Goal: Information Seeking & Learning: Learn about a topic

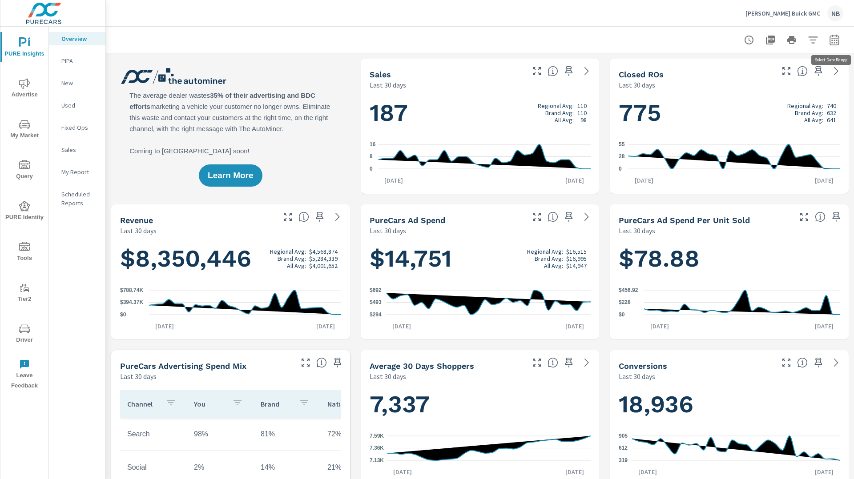
click at [837, 41] on icon "button" at bounding box center [834, 40] width 11 height 11
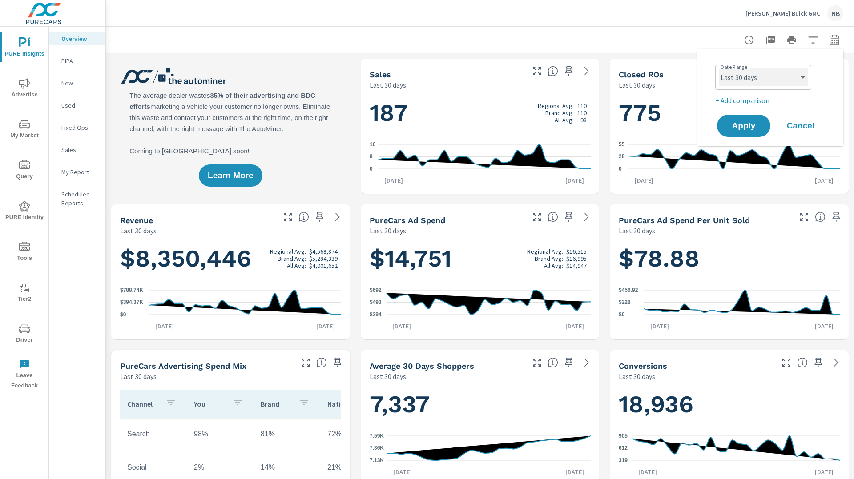
click at [781, 70] on select "Custom [DATE] Last week Last 7 days Last 14 days Last 30 days Last 45 days Last…" at bounding box center [763, 77] width 89 height 18
click at [719, 68] on select "Custom [DATE] Last week Last 7 days Last 14 days Last 30 days Last 45 days Last…" at bounding box center [763, 77] width 89 height 18
select select "Last 6 months"
click at [742, 101] on p "+ Add comparison" at bounding box center [772, 100] width 114 height 11
select select "Previous period"
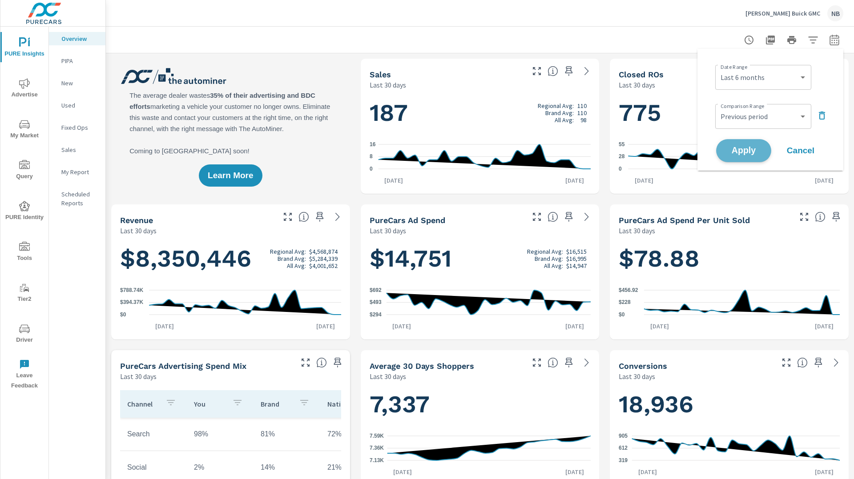
click at [751, 161] on button "Apply" at bounding box center [743, 150] width 55 height 23
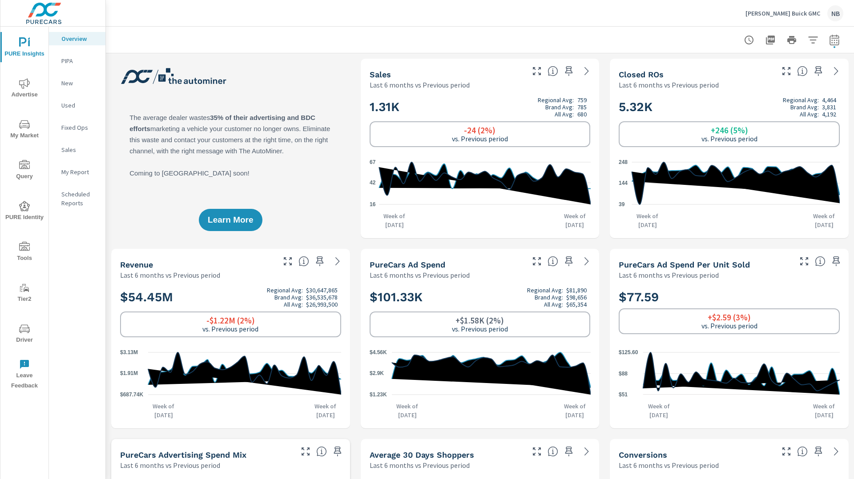
click at [23, 128] on icon "nav menu" at bounding box center [24, 124] width 11 height 11
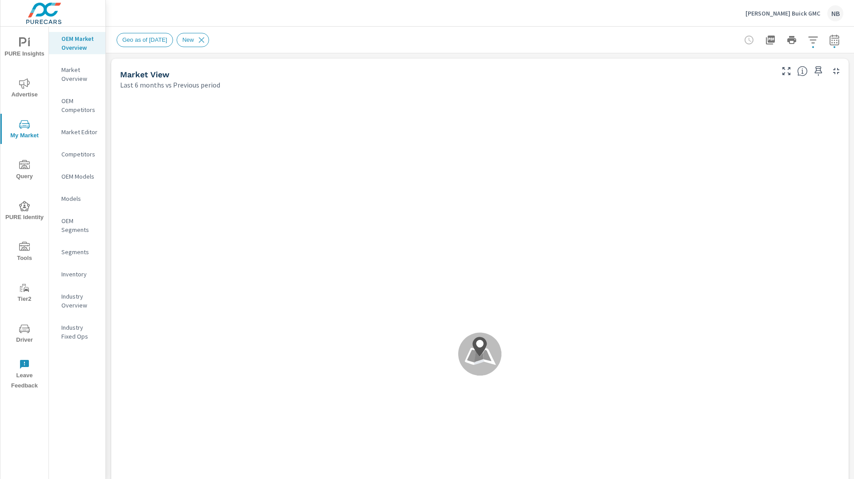
scroll to position [167, 0]
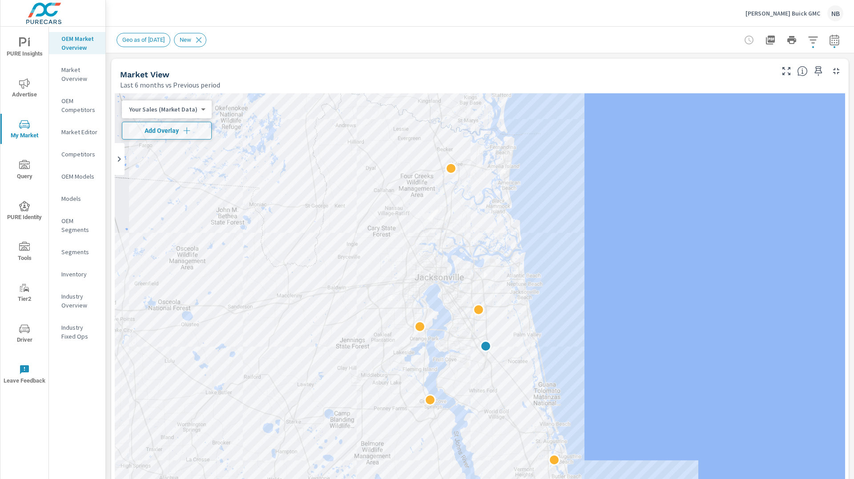
click at [848, 60] on div "Market View Last 6 months vs Previous period ← Move left → Move right ↑ Move up…" at bounding box center [479, 339] width 737 height 560
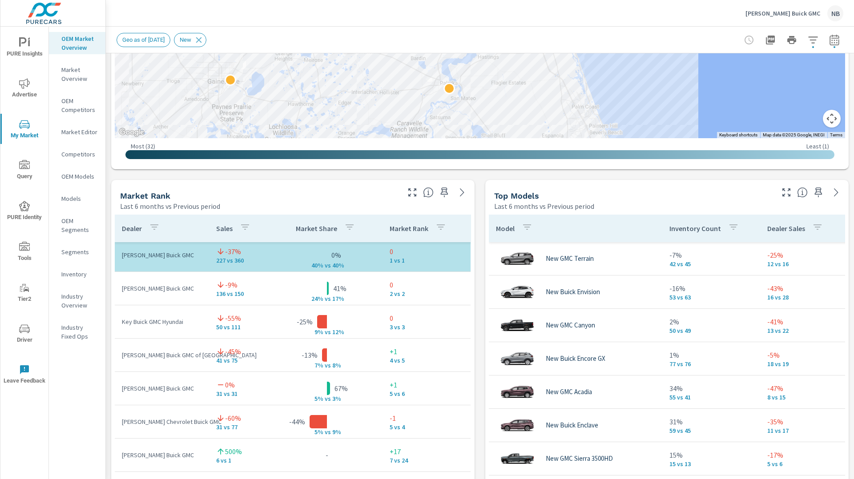
scroll to position [5, 0]
drag, startPoint x: 476, startPoint y: 198, endPoint x: 449, endPoint y: 254, distance: 61.8
click at [476, 199] on div "Market View Last 6 months vs Previous period ← Move left → Move right ↑ Move up…" at bounding box center [480, 365] width 748 height 1522
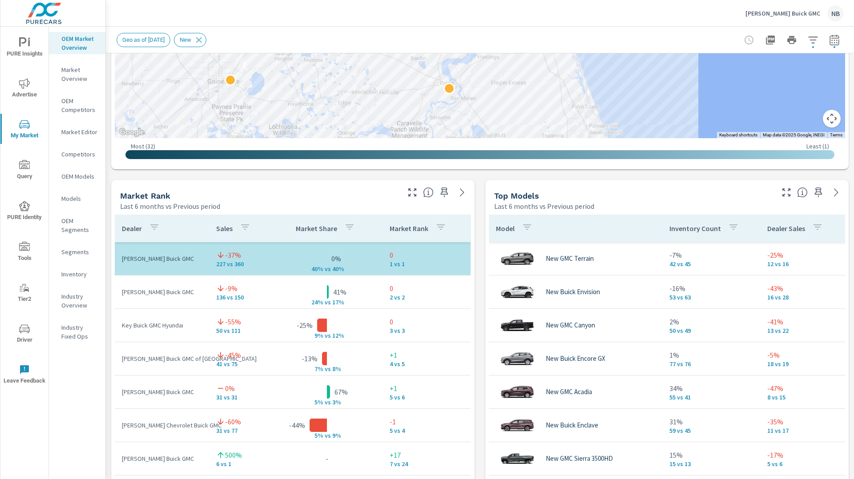
click at [478, 252] on div "Market View Last 6 months vs Previous period ← Move left → Move right ↑ Move up…" at bounding box center [480, 365] width 748 height 1522
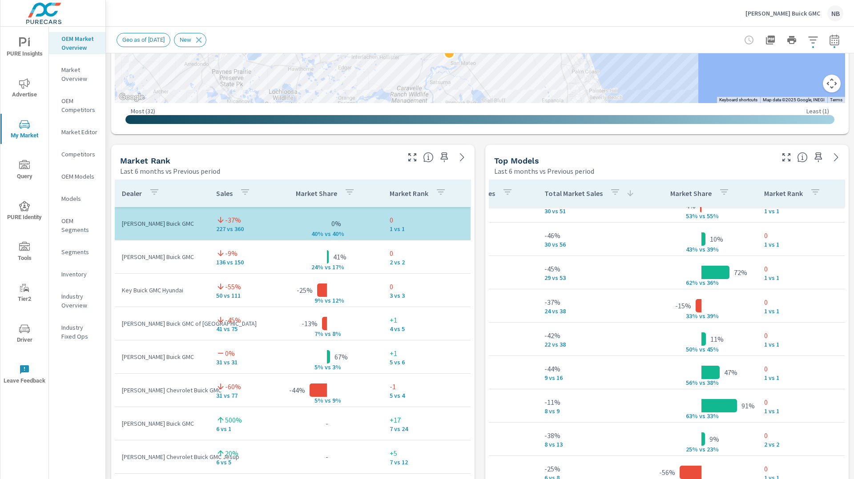
scroll to position [472, 0]
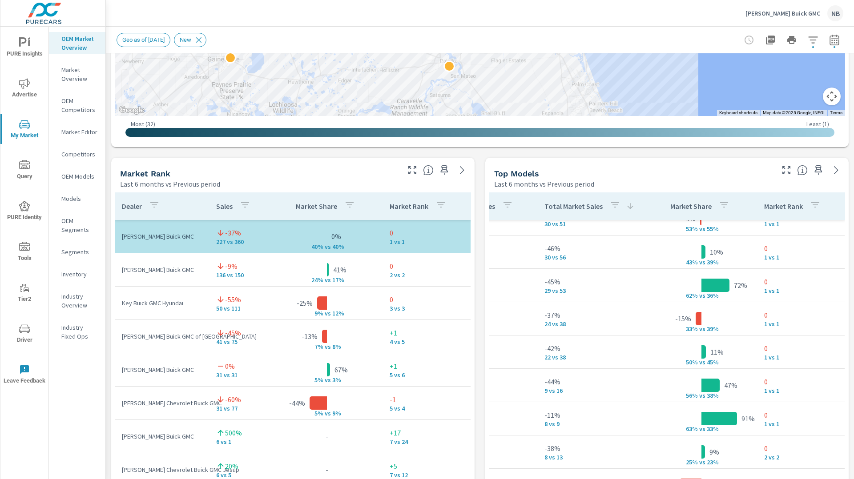
scroll to position [136, 310]
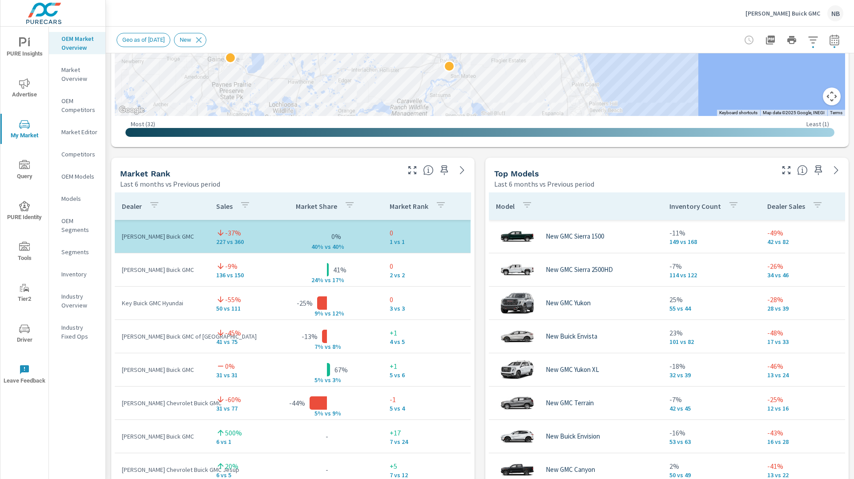
click at [478, 246] on div "Market View Last 6 months vs Previous period ← Move left → Move right ↑ Move up…" at bounding box center [480, 343] width 748 height 1522
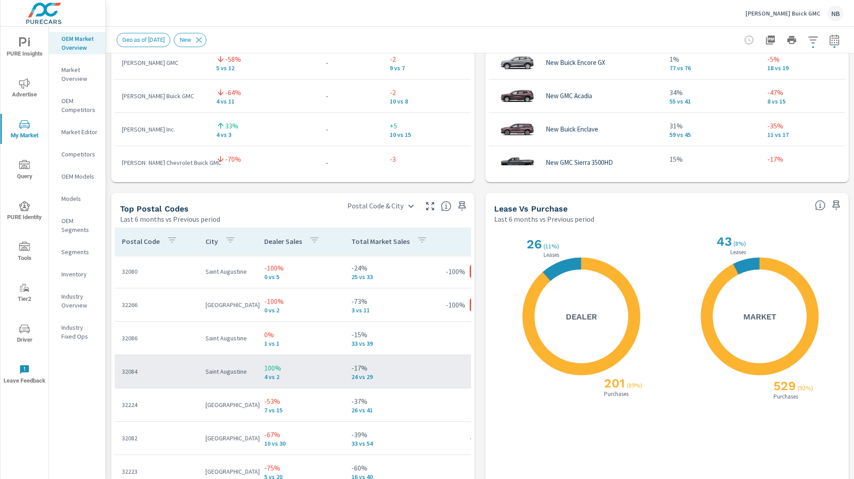
scroll to position [913, 0]
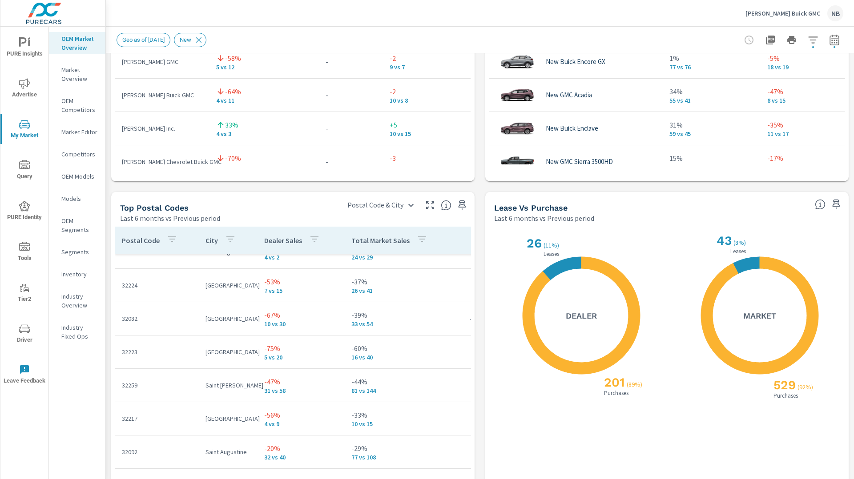
scroll to position [129, 0]
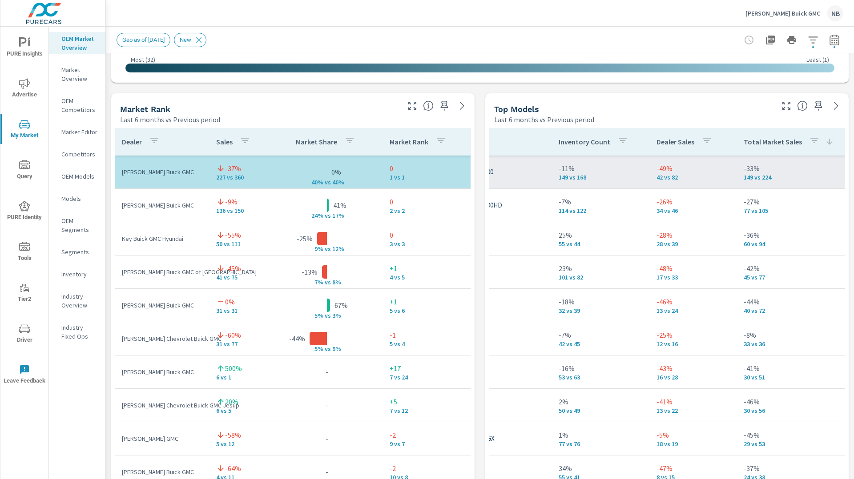
scroll to position [0, 141]
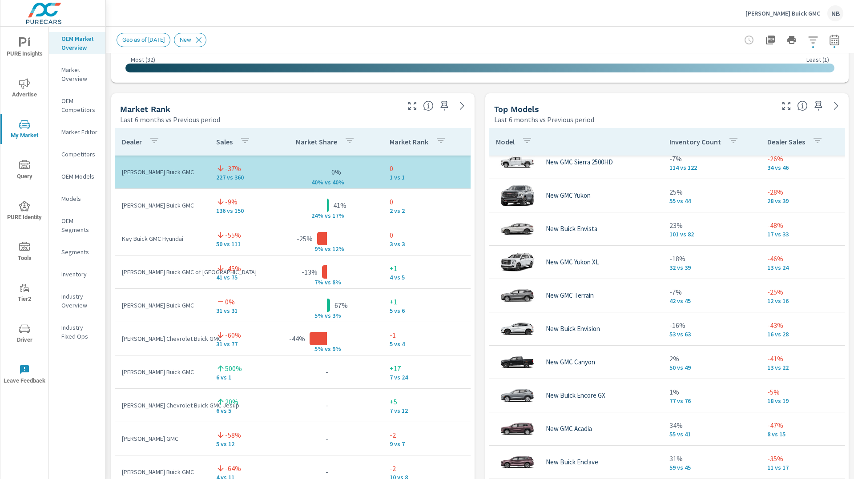
scroll to position [0, 3]
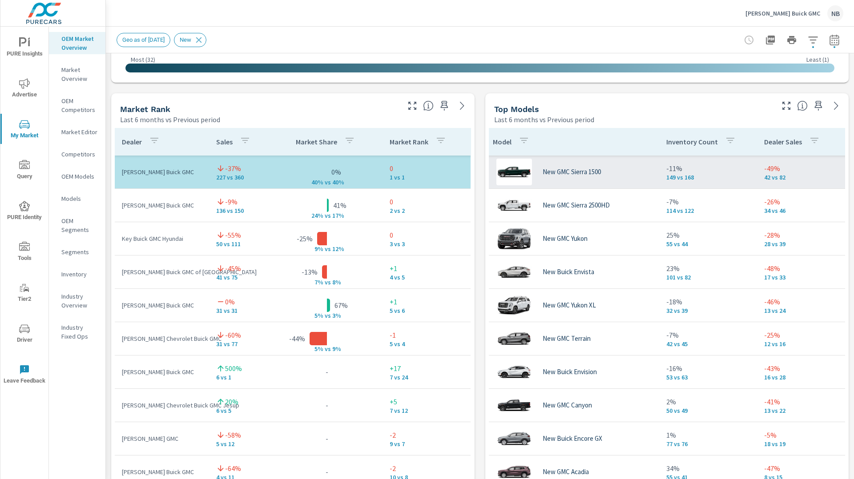
scroll to position [532, 0]
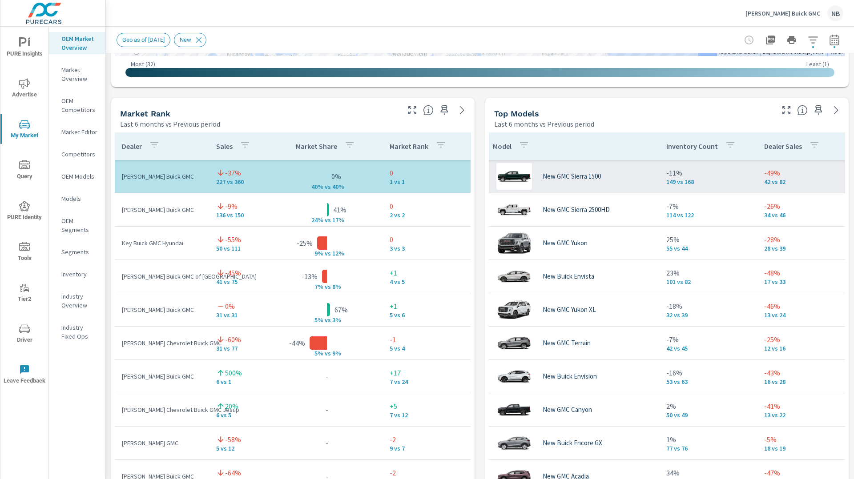
click at [656, 179] on td "New GMC Sierra 1500" at bounding box center [572, 176] width 173 height 41
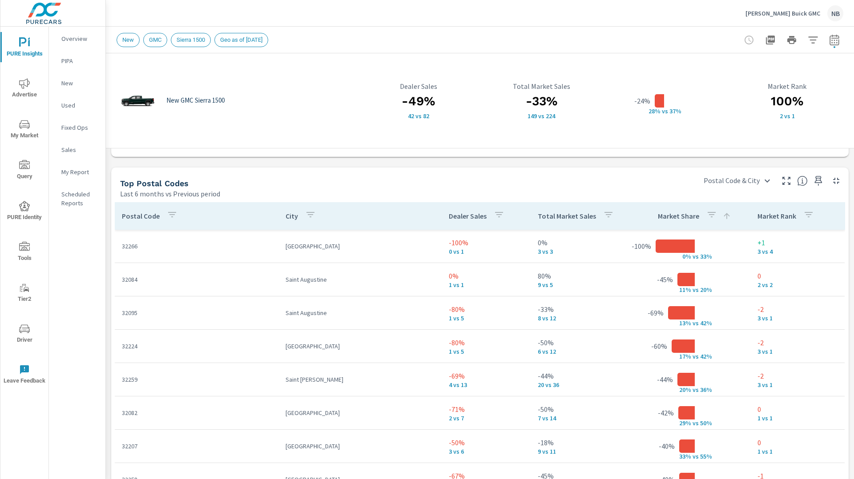
scroll to position [716, 0]
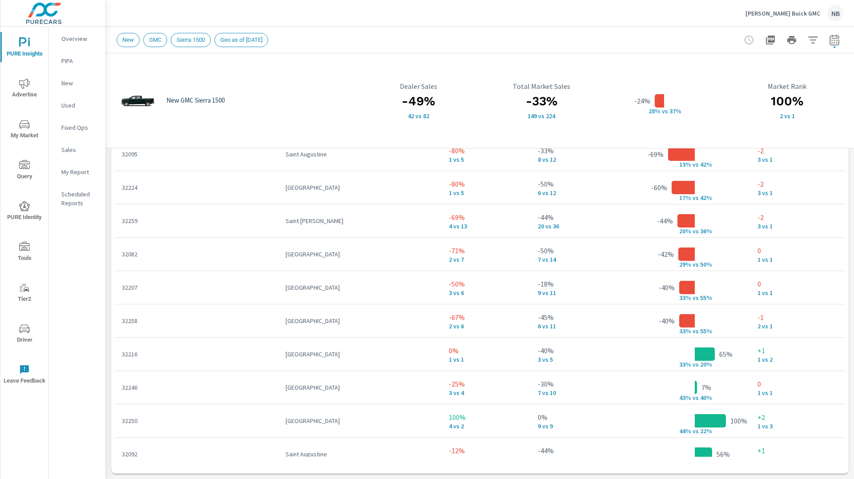
scroll to position [281, 0]
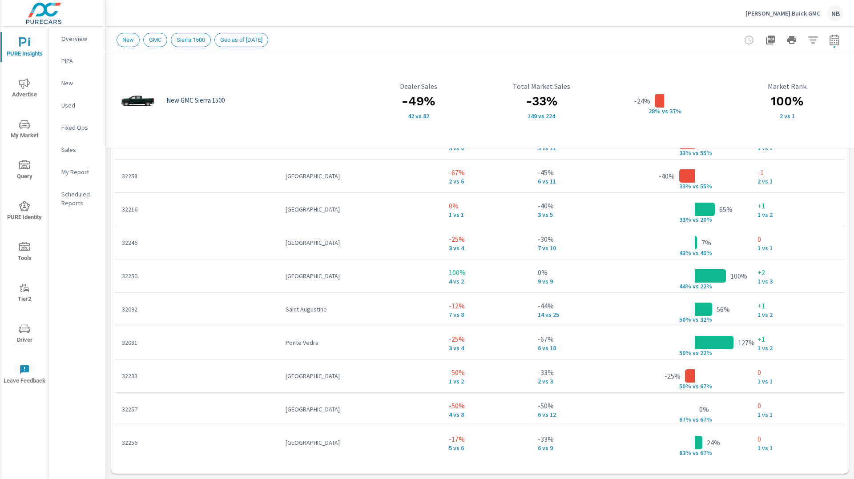
scroll to position [110, 0]
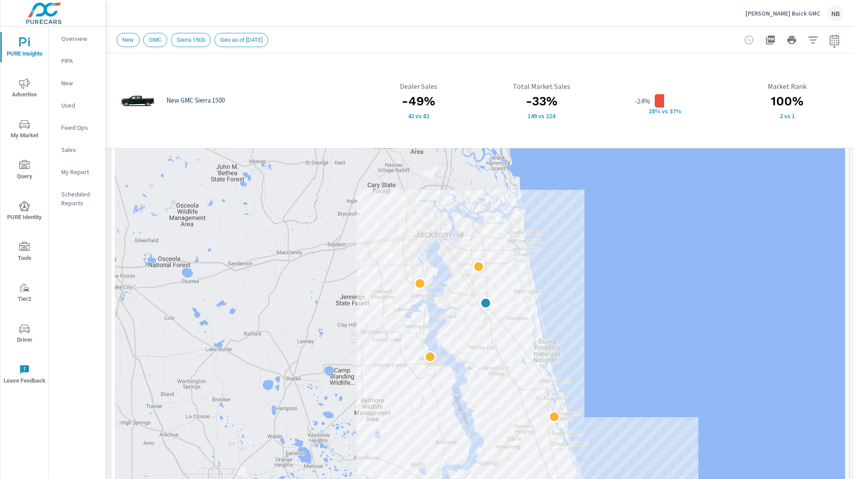
scroll to position [112, 0]
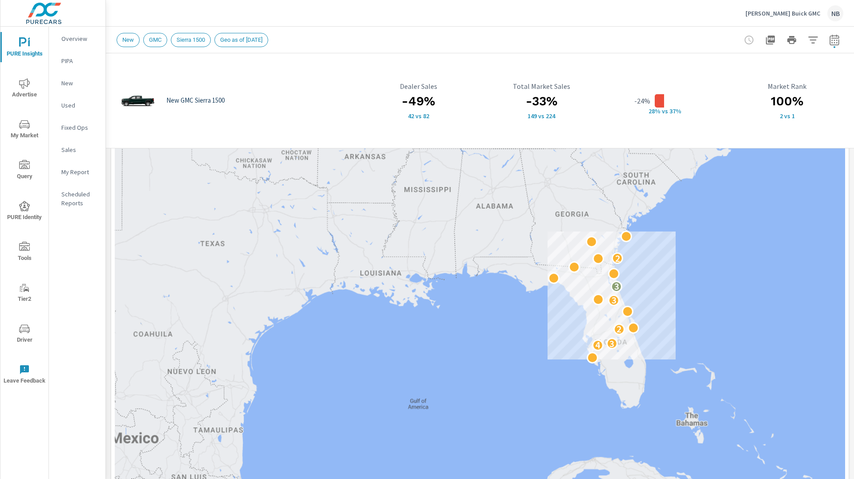
click at [840, 132] on div "100% 2 vs 1 Market Rank" at bounding box center [787, 100] width 112 height 73
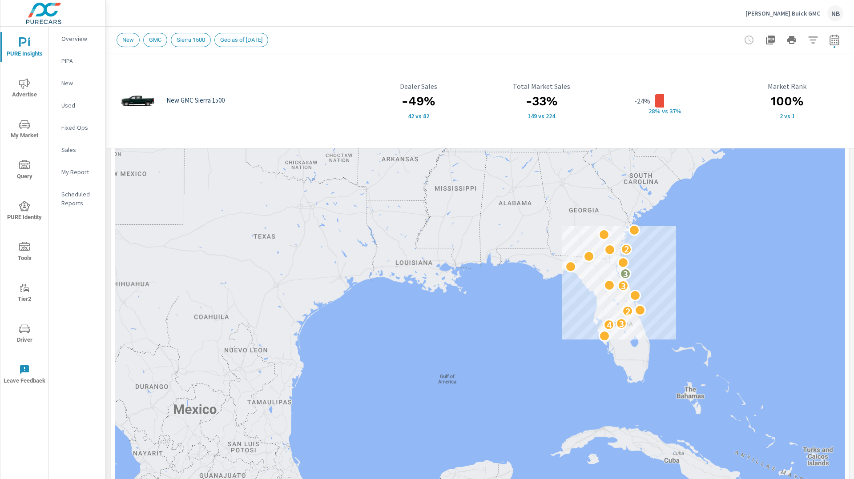
scroll to position [716, 0]
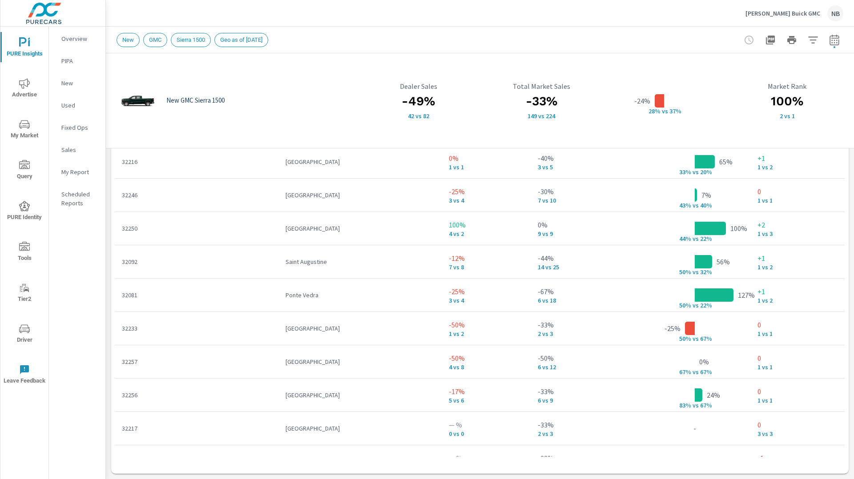
scroll to position [281, 0]
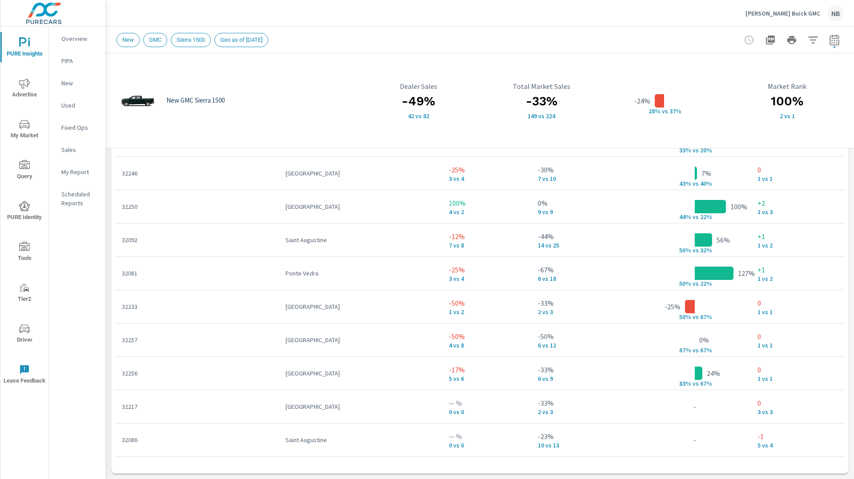
click at [445, 461] on div "Postal Code City Dealer Sales Total Market Sales Market Share Market Rank 32084…" at bounding box center [480, 257] width 730 height 427
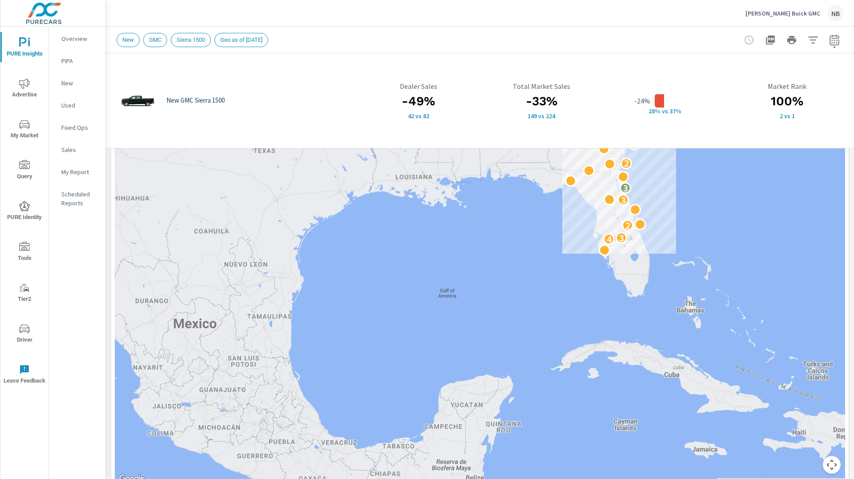
scroll to position [178, 0]
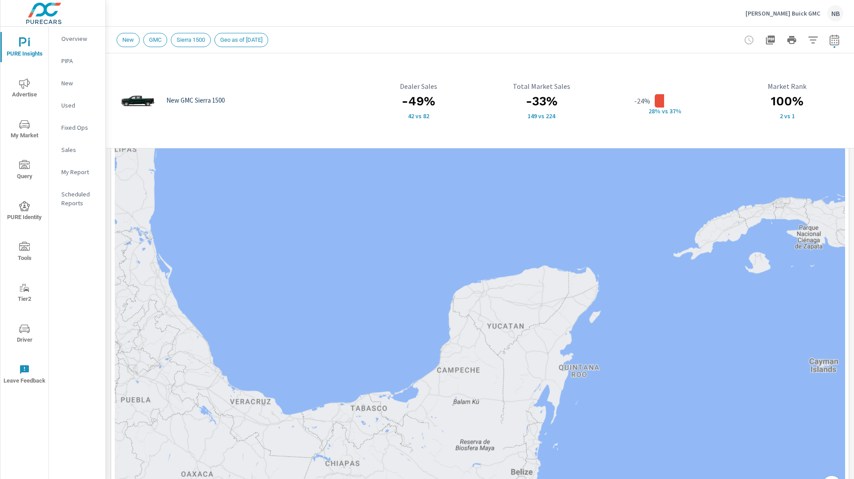
click at [831, 102] on h3 "100%" at bounding box center [787, 101] width 112 height 15
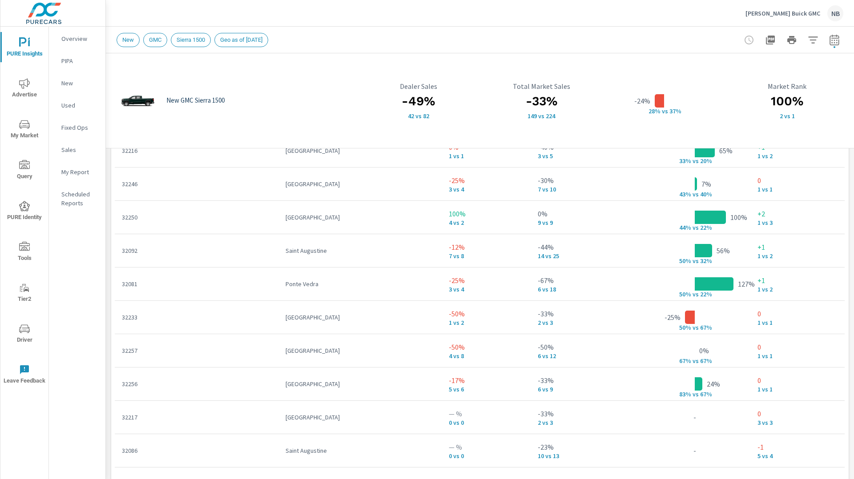
scroll to position [716, 0]
